Goal: Transaction & Acquisition: Purchase product/service

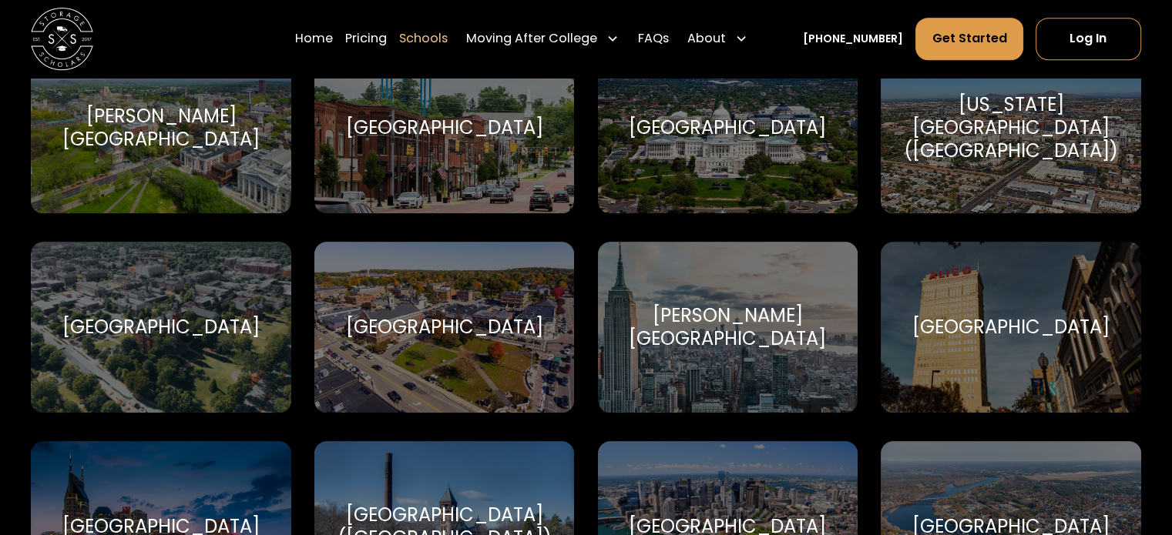
scroll to position [770, 0]
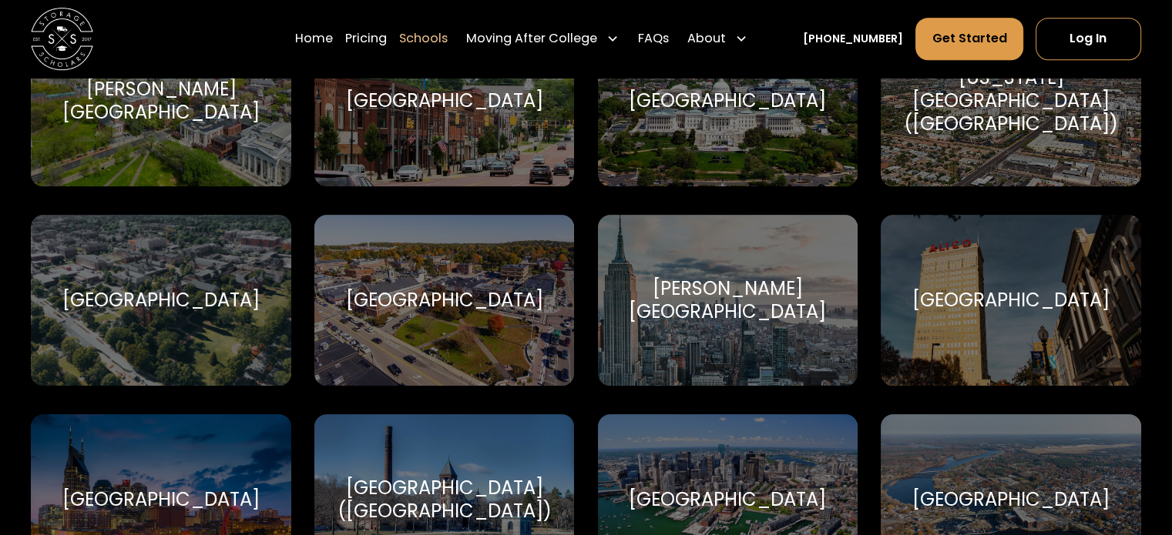
click at [145, 344] on div "[GEOGRAPHIC_DATA] title" at bounding box center [161, 300] width 260 height 171
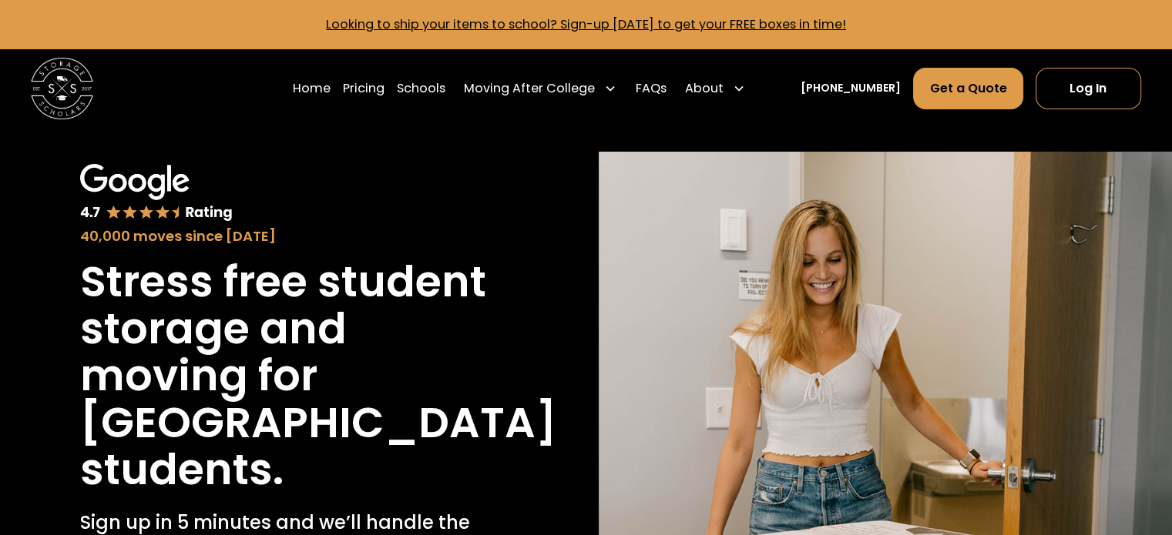
click at [491, 284] on h1 "Stress free student storage and moving for" at bounding box center [286, 329] width 413 height 141
click at [458, 277] on h1 "Stress free student storage and moving for" at bounding box center [286, 329] width 413 height 141
drag, startPoint x: 458, startPoint y: 277, endPoint x: 416, endPoint y: 282, distance: 41.9
click at [416, 282] on h1 "Stress free student storage and moving for" at bounding box center [286, 329] width 413 height 141
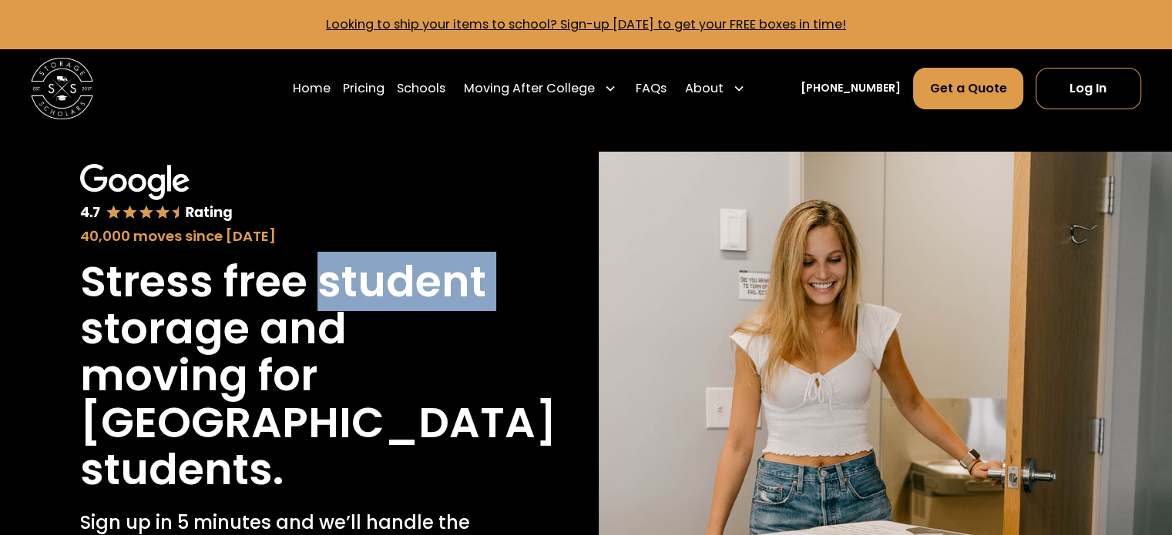
click at [416, 282] on h1 "Stress free student storage and moving for" at bounding box center [286, 329] width 413 height 141
click at [413, 280] on h1 "Stress free student storage and moving for" at bounding box center [286, 329] width 413 height 141
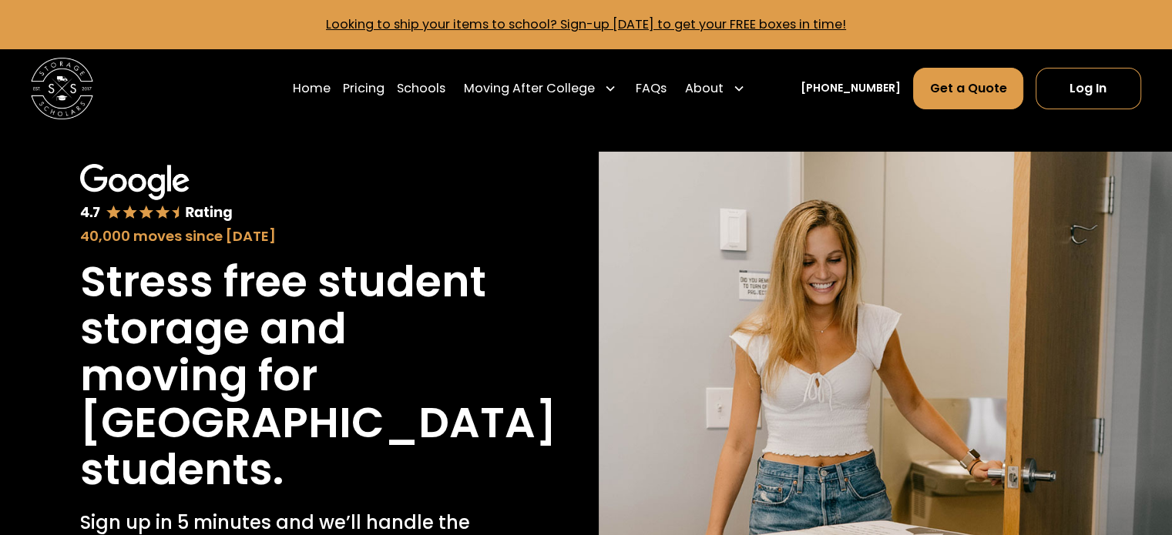
click at [388, 327] on h1 "Stress free student storage and moving for" at bounding box center [286, 329] width 413 height 141
click at [379, 266] on h1 "Stress free student storage and moving for" at bounding box center [286, 329] width 413 height 141
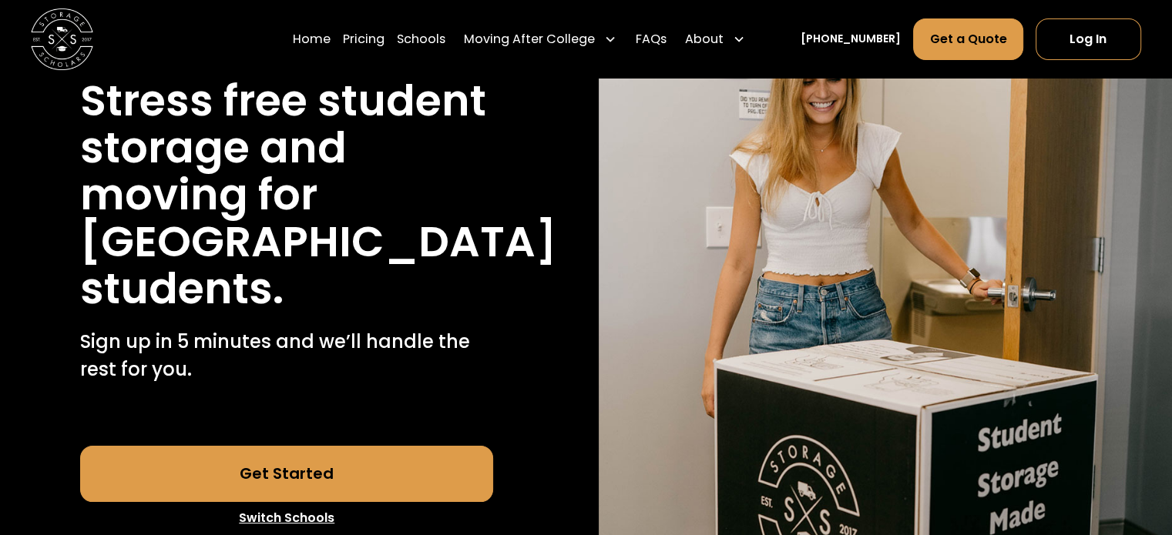
scroll to position [154, 0]
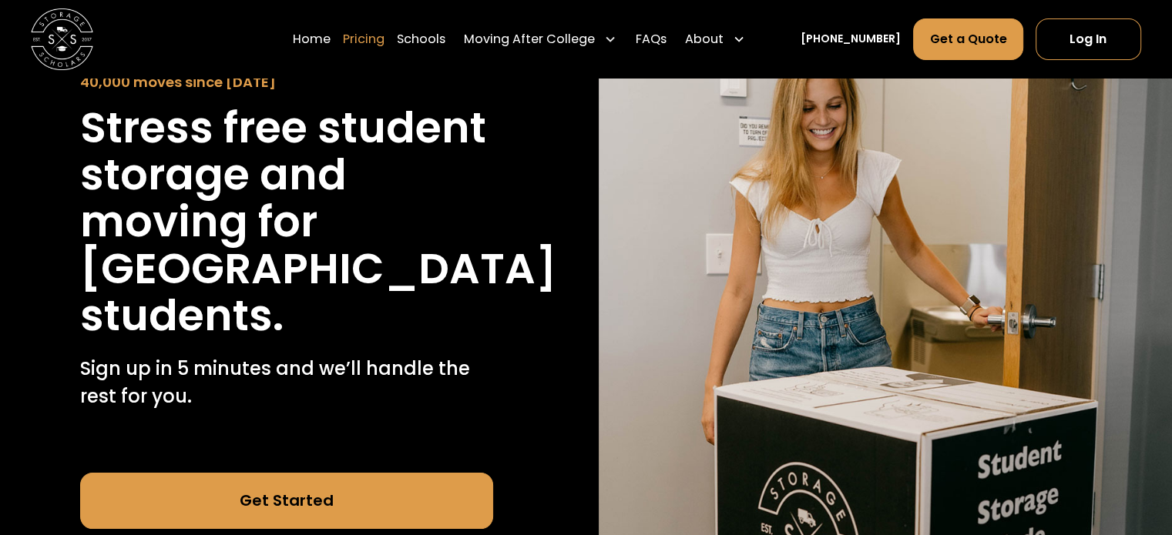
click at [384, 39] on link "Pricing" at bounding box center [364, 38] width 42 height 43
